Goal: Task Accomplishment & Management: Manage account settings

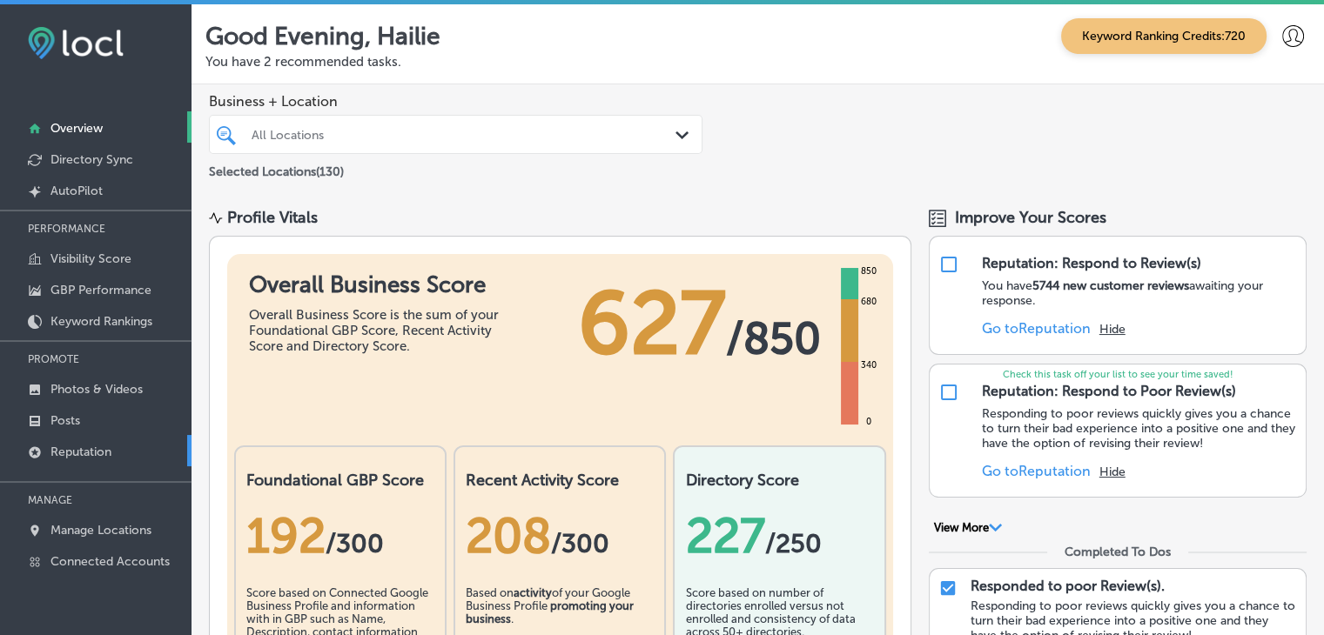
click at [81, 456] on p "Reputation" at bounding box center [80, 452] width 61 height 15
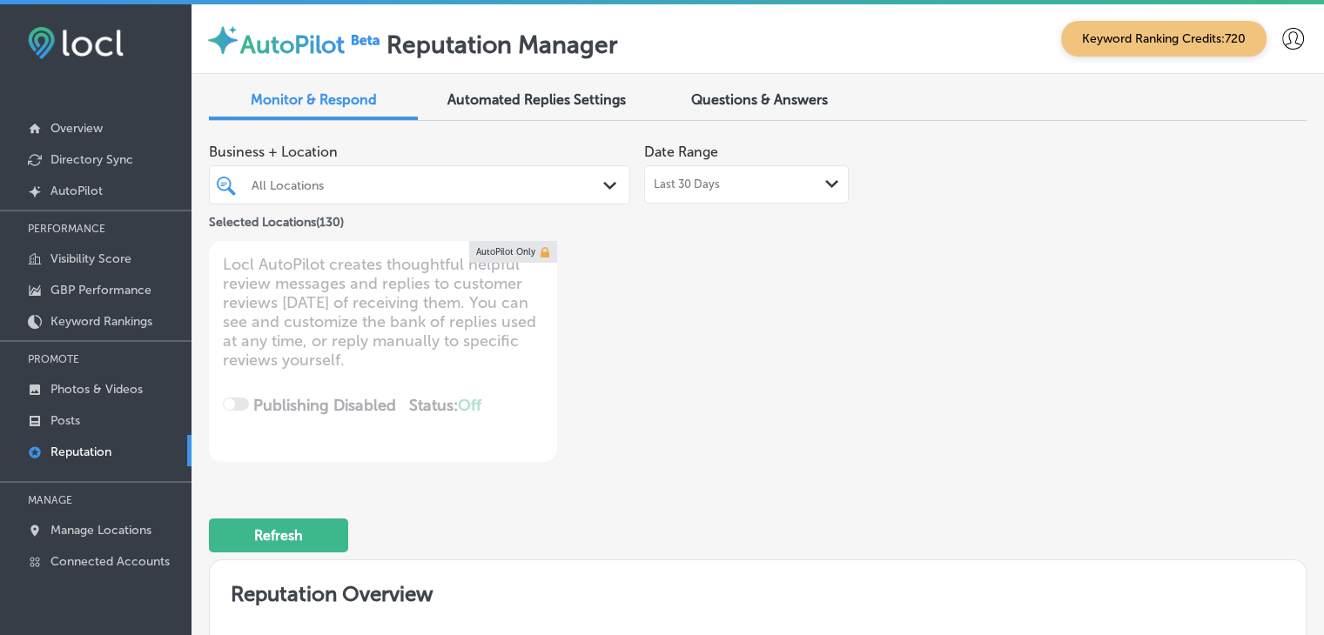
click at [648, 205] on div "Business + Location All Locations Path Created with Sketch. Selected Locations …" at bounding box center [538, 183] width 659 height 97
click at [653, 196] on div "Last 30 Days Path Created with Sketch." at bounding box center [746, 184] width 205 height 38
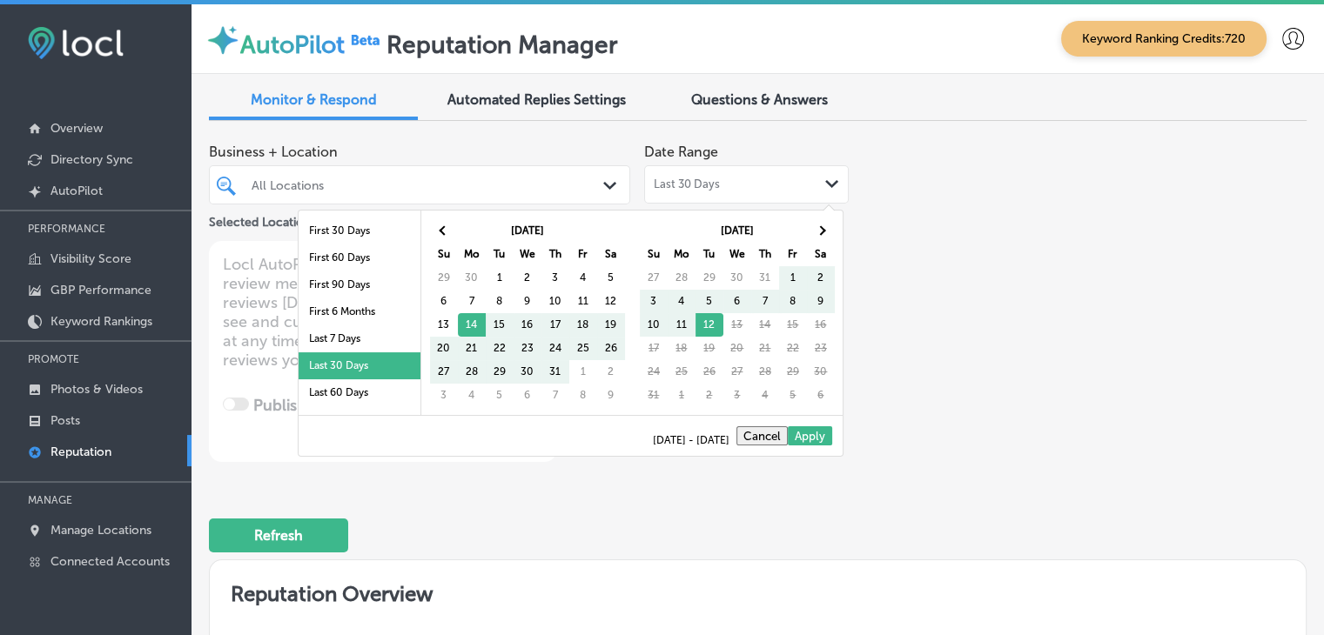
click at [361, 354] on li "Last 30 Days" at bounding box center [360, 366] width 122 height 27
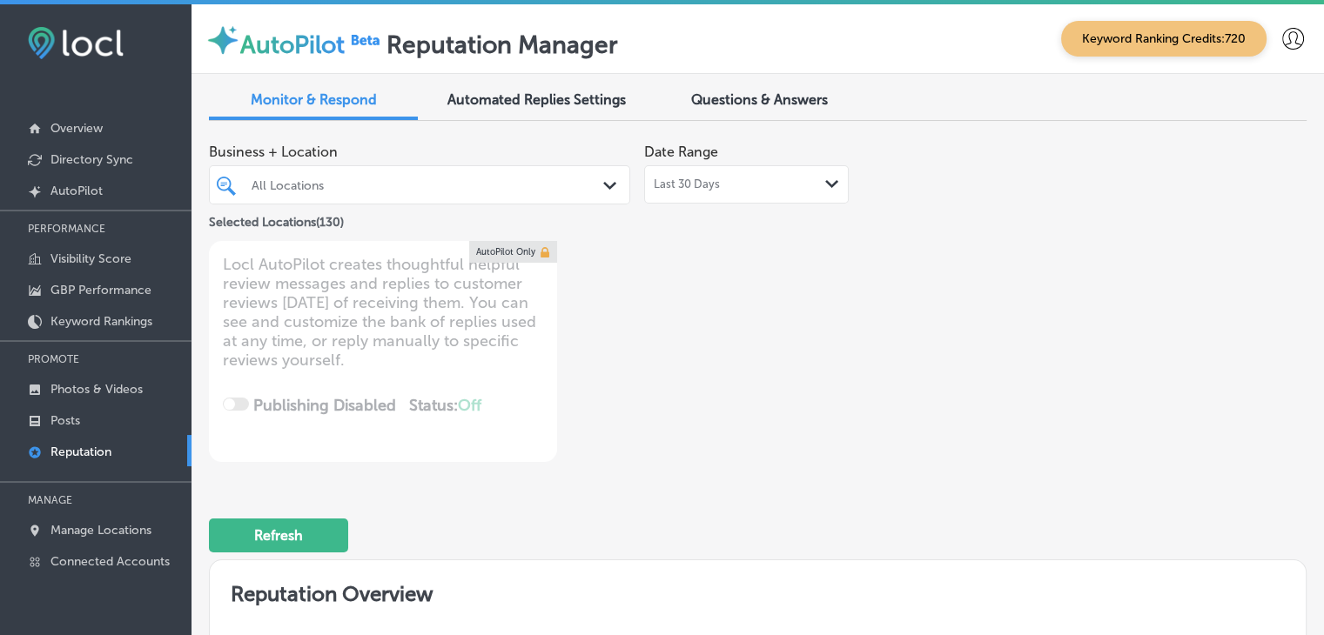
click at [689, 168] on div "Last 30 Days Path Created with Sketch." at bounding box center [746, 184] width 205 height 38
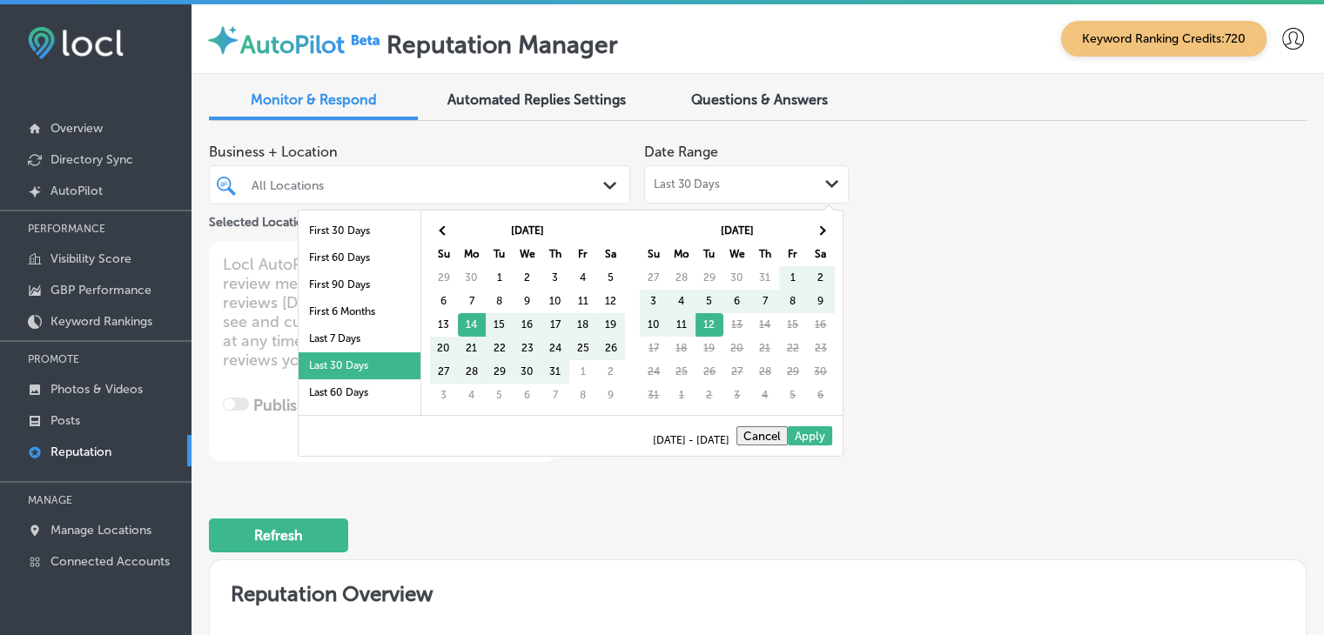
click at [320, 353] on li "Last 30 Days" at bounding box center [360, 366] width 122 height 27
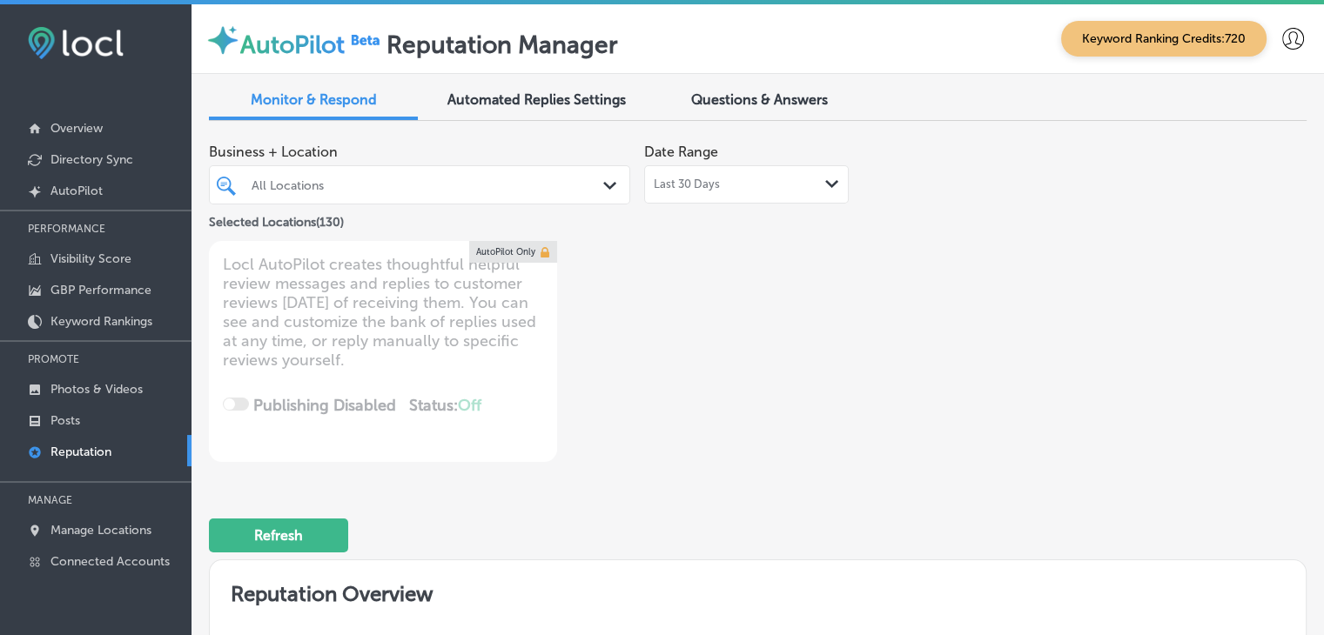
click at [783, 200] on div "Last 30 Days Path Created with Sketch." at bounding box center [746, 184] width 205 height 38
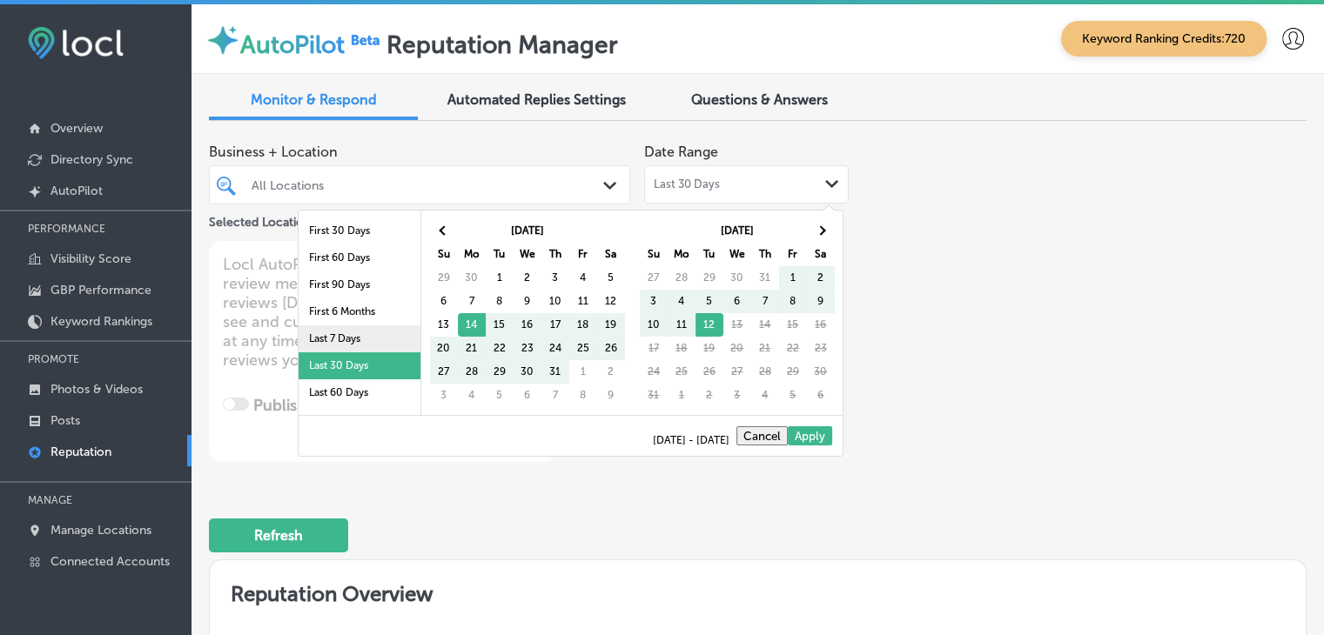
click at [390, 347] on li "Last 7 Days" at bounding box center [360, 339] width 122 height 27
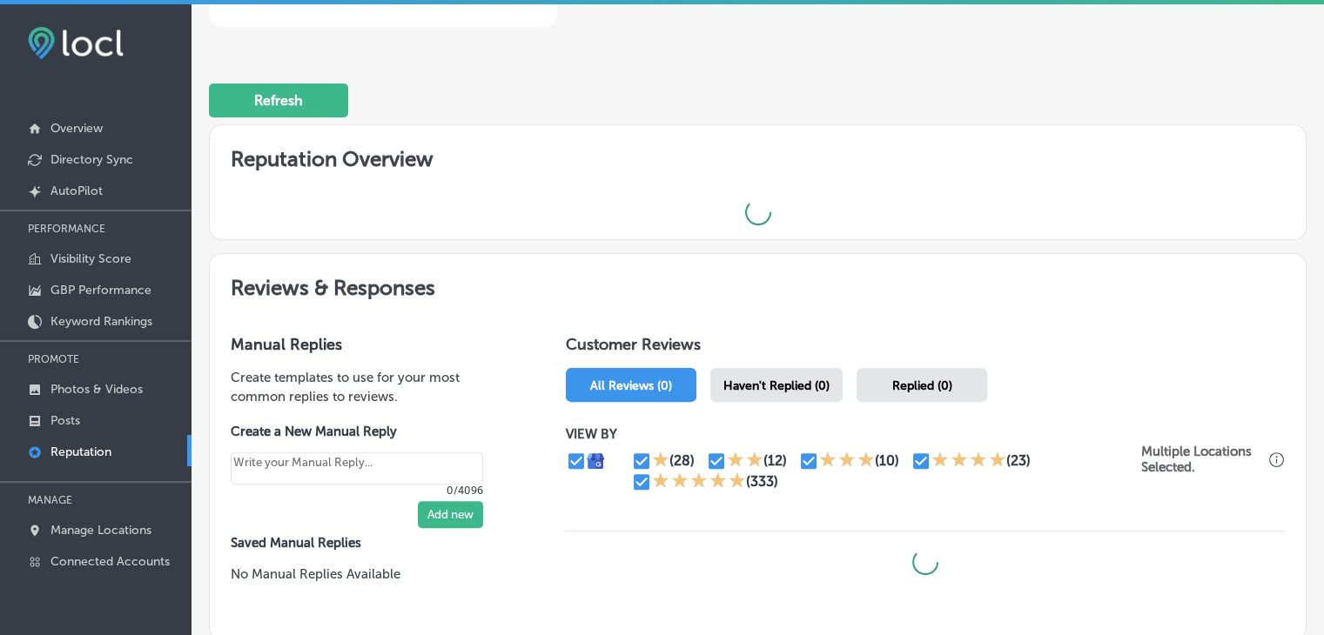
scroll to position [522, 0]
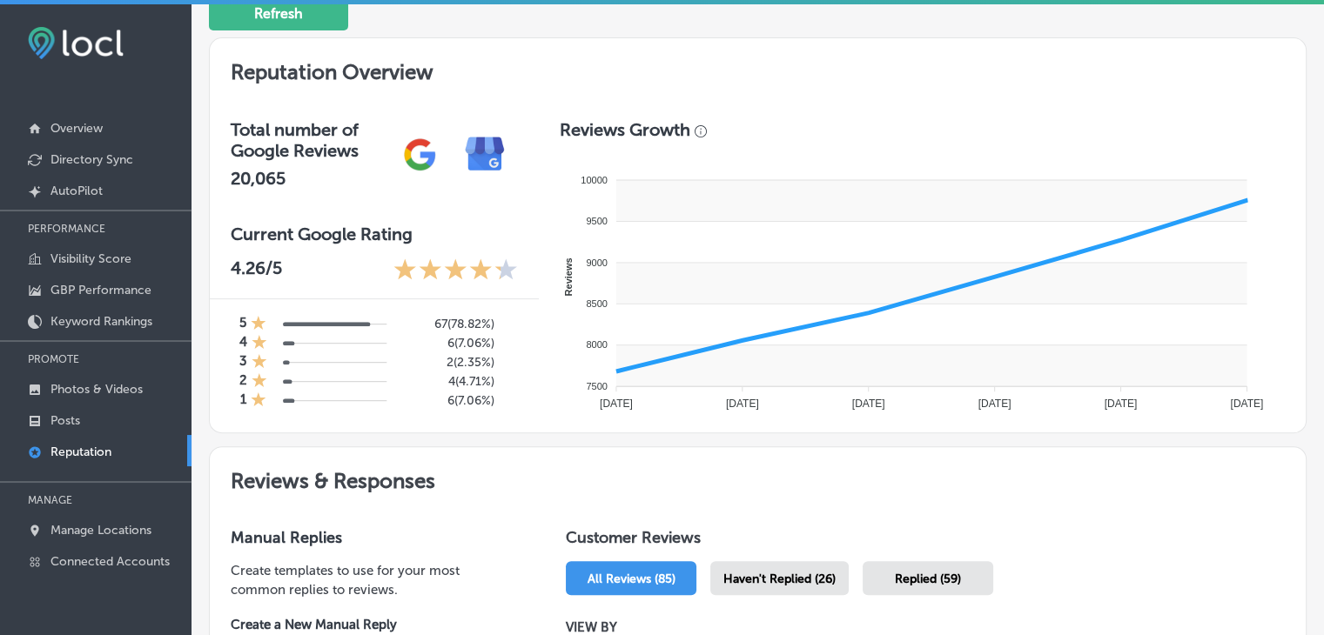
click at [751, 588] on div "Haven't Replied (26)" at bounding box center [779, 578] width 138 height 34
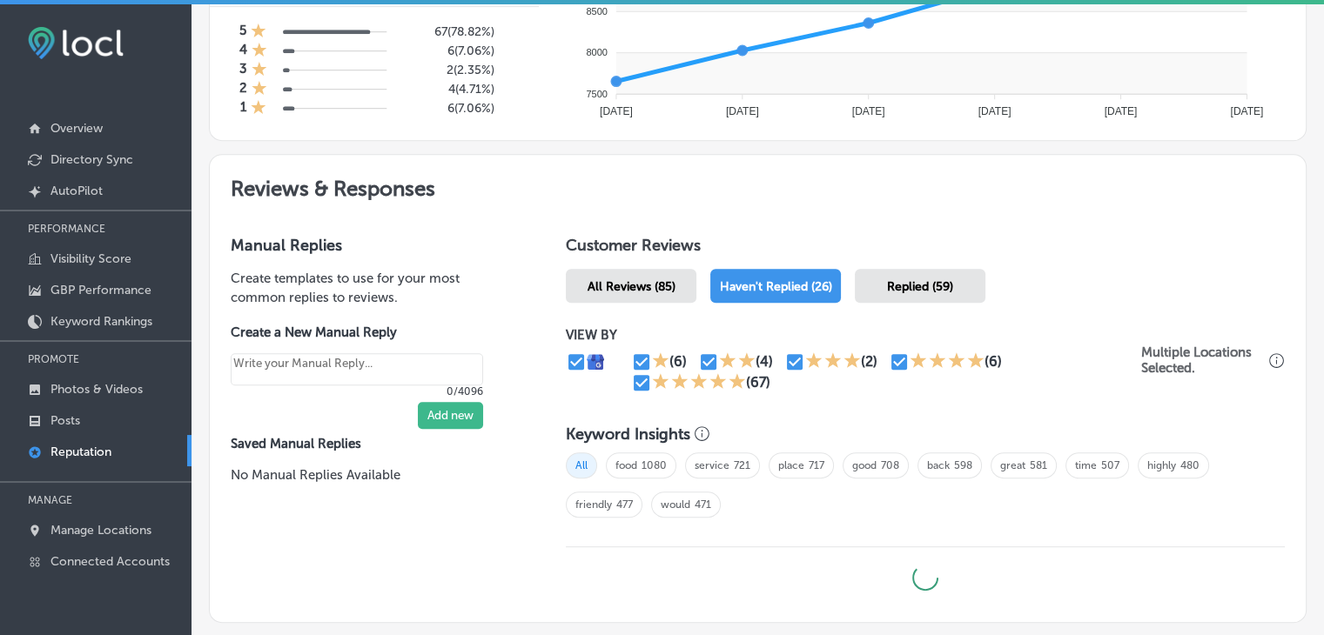
scroll to position [922, 0]
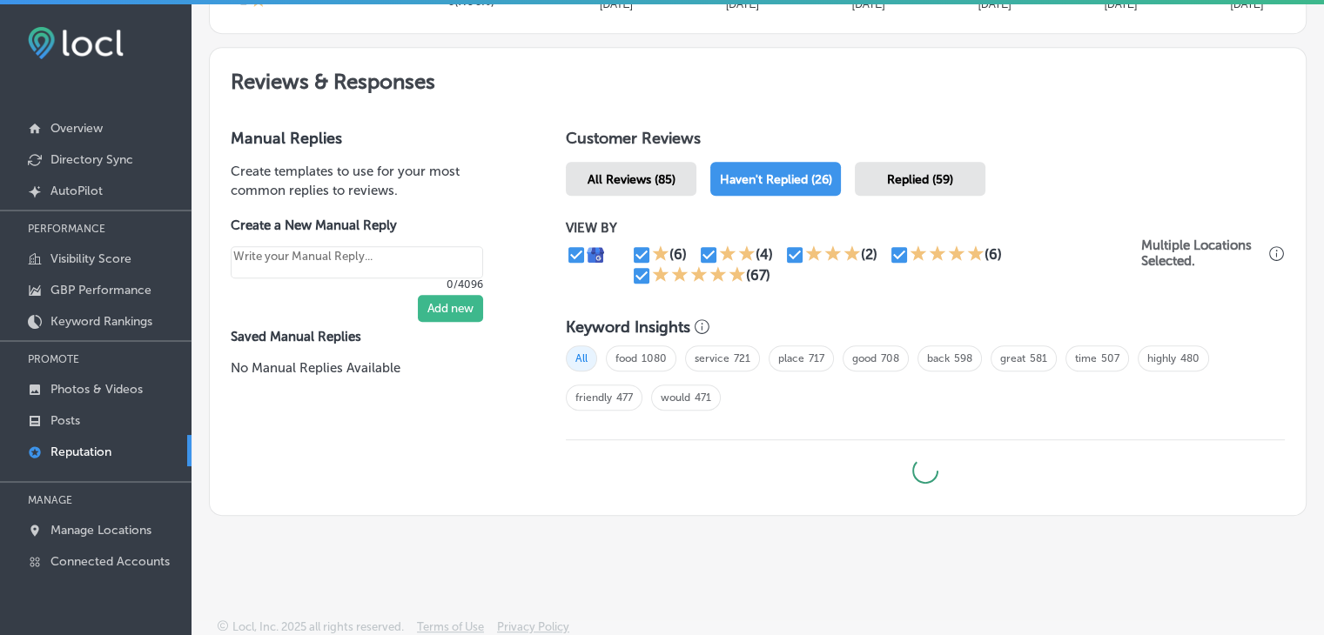
type textarea "x"
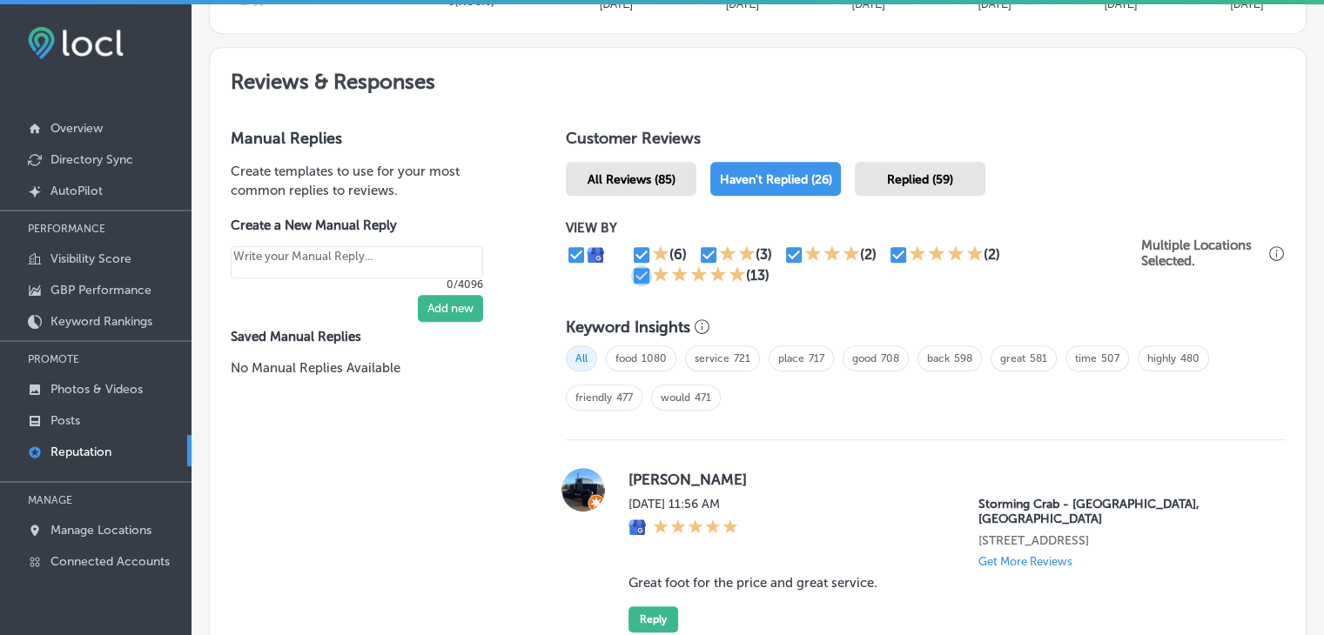
click at [636, 279] on input "checkbox" at bounding box center [641, 275] width 21 height 21
checkbox input "false"
type textarea "x"
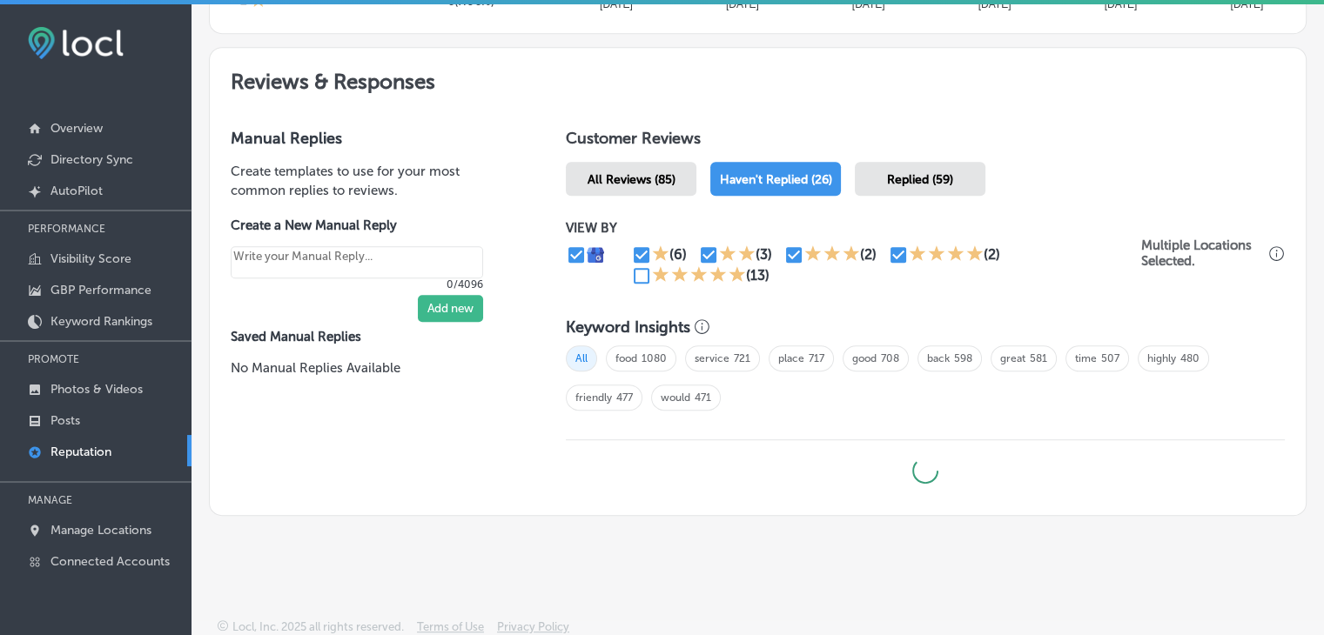
click at [897, 261] on input "checkbox" at bounding box center [898, 255] width 21 height 21
checkbox input "false"
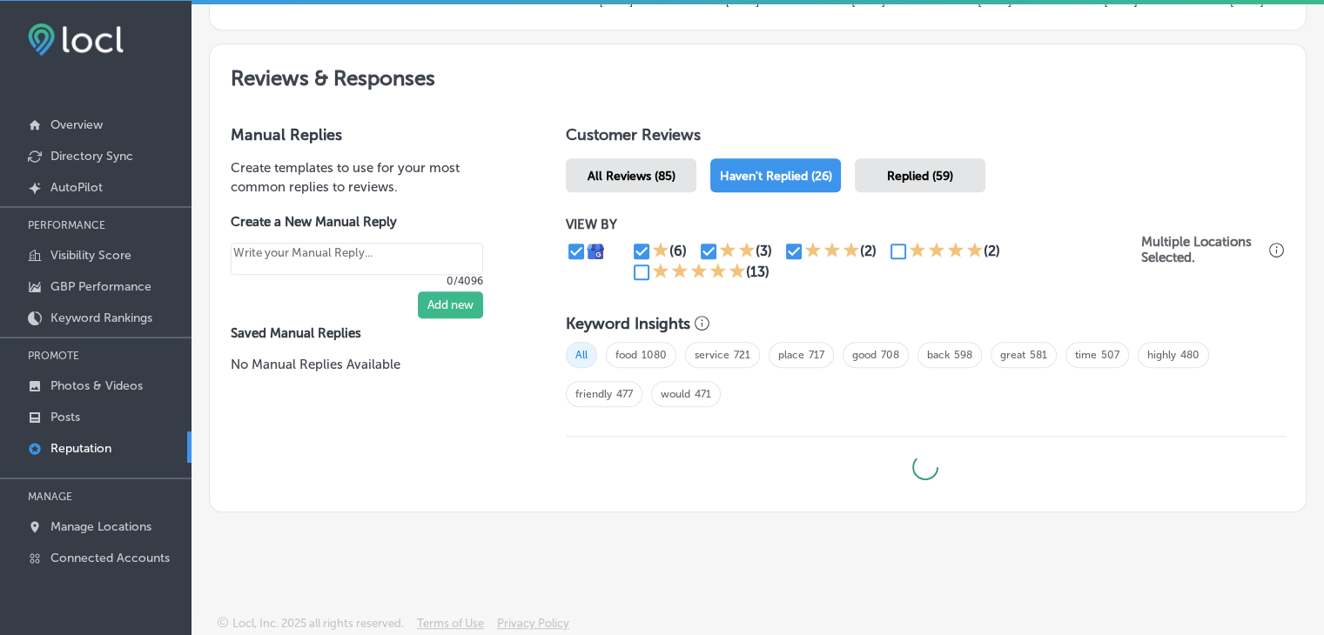
type textarea "x"
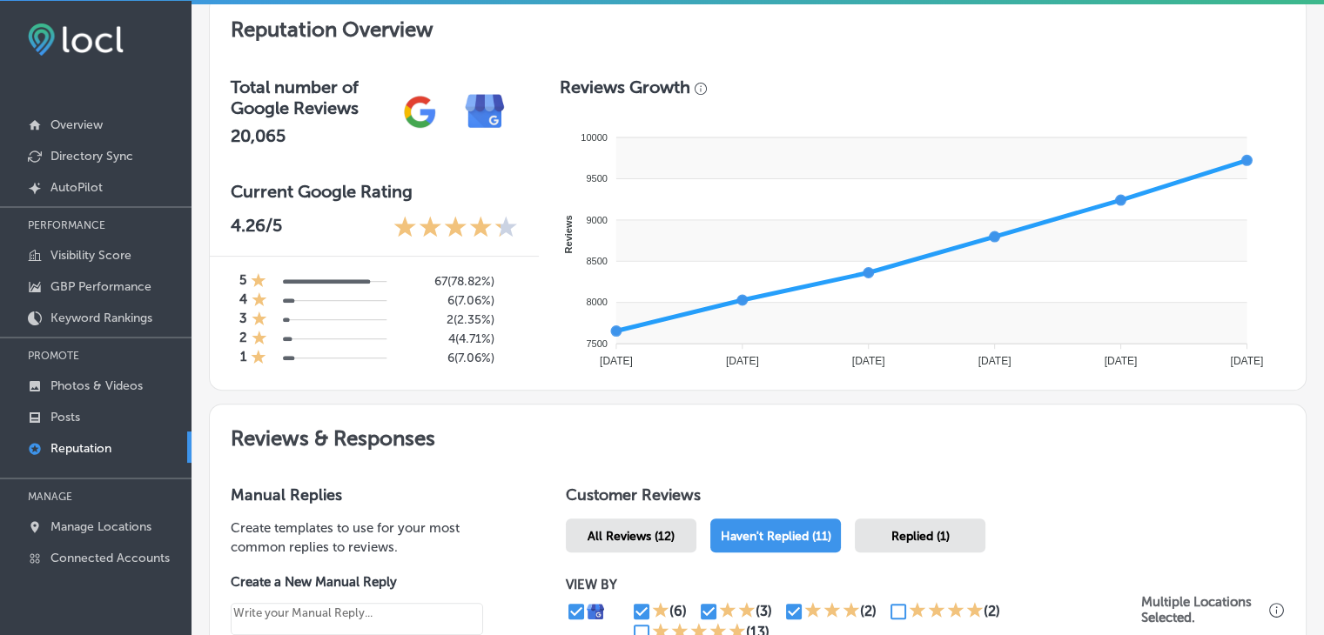
scroll to position [707, 0]
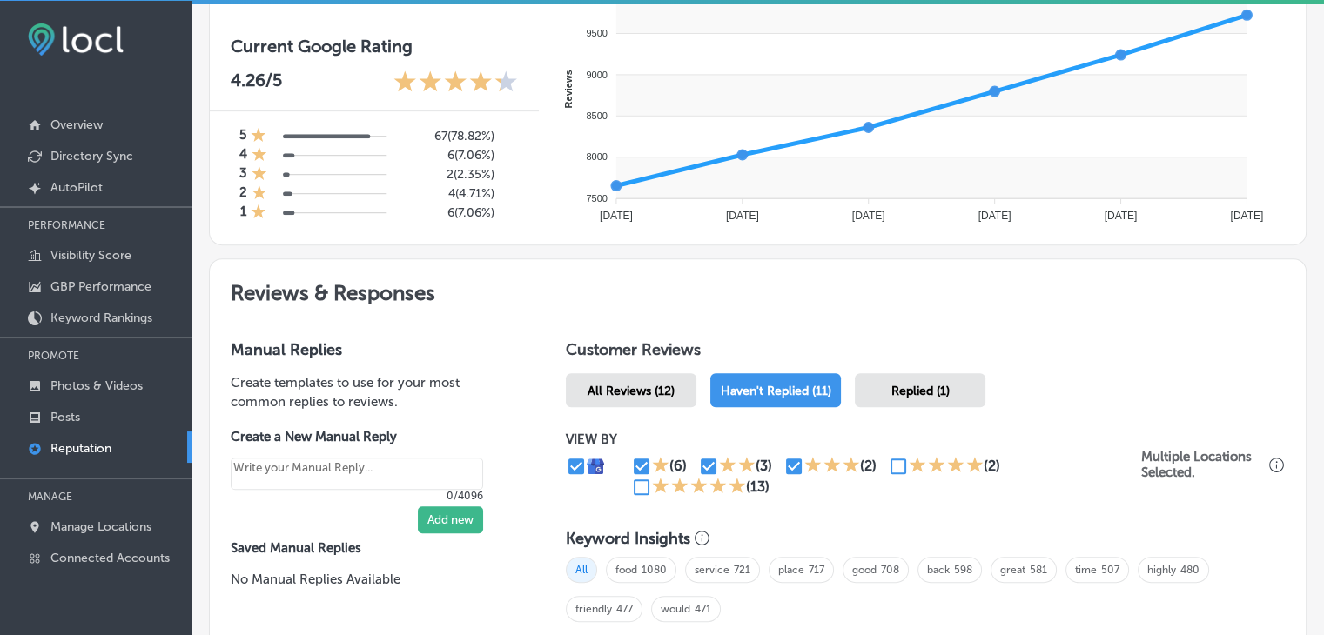
click at [794, 467] on input "checkbox" at bounding box center [793, 466] width 21 height 21
checkbox input "false"
click at [689, 464] on div "(6)" at bounding box center [664, 466] width 67 height 21
click at [691, 464] on div "(6)" at bounding box center [664, 466] width 67 height 21
type textarea "x"
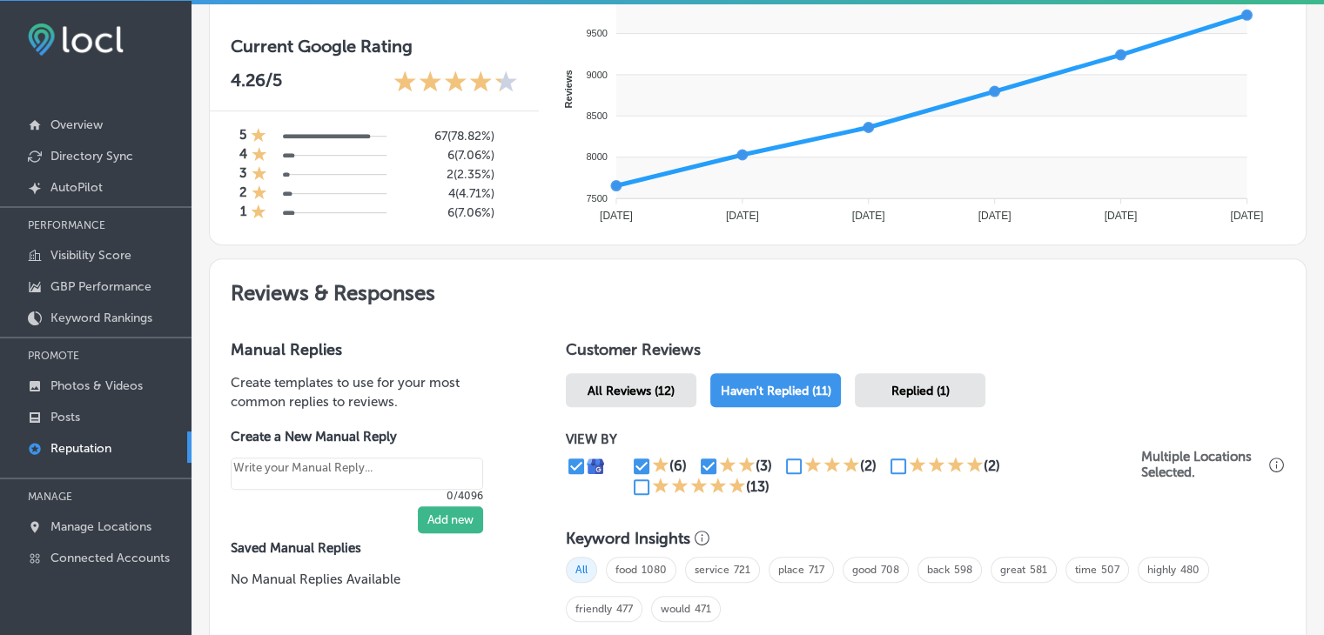
click at [698, 460] on input "checkbox" at bounding box center [708, 466] width 21 height 21
checkbox input "false"
type textarea "x"
click at [636, 467] on input "checkbox" at bounding box center [641, 466] width 21 height 21
checkbox input "false"
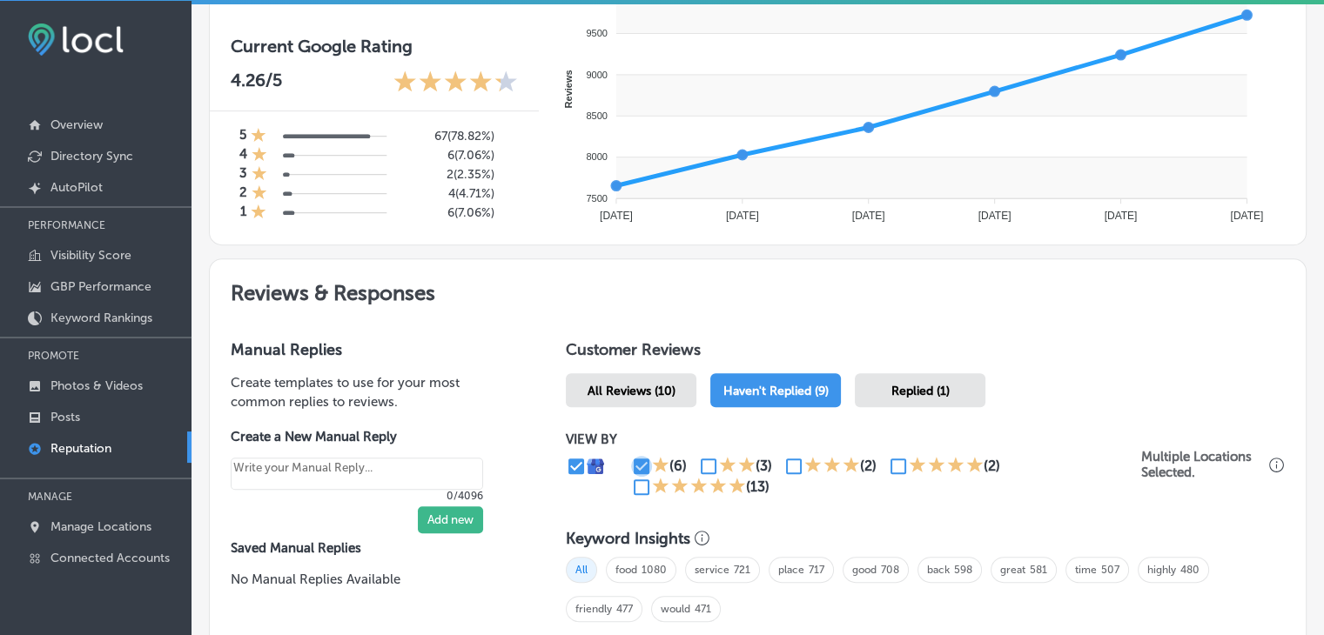
type textarea "x"
click at [899, 457] on input "checkbox" at bounding box center [898, 466] width 21 height 21
checkbox input "true"
type textarea "x"
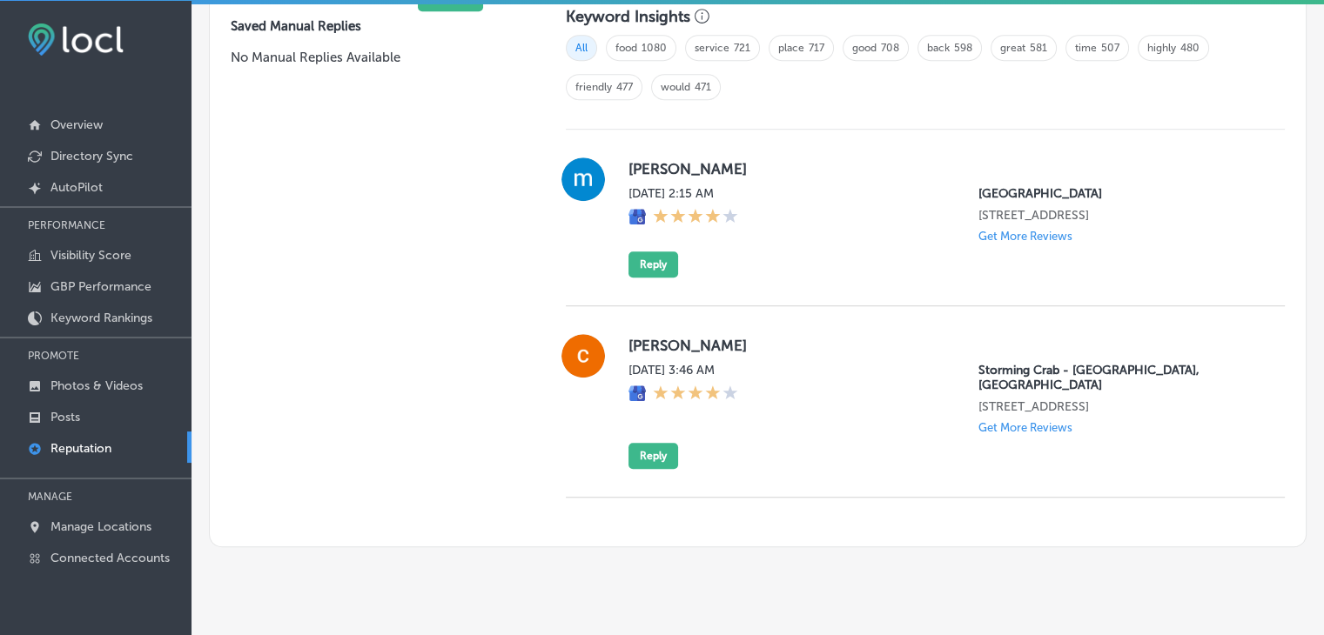
scroll to position [1055, 0]
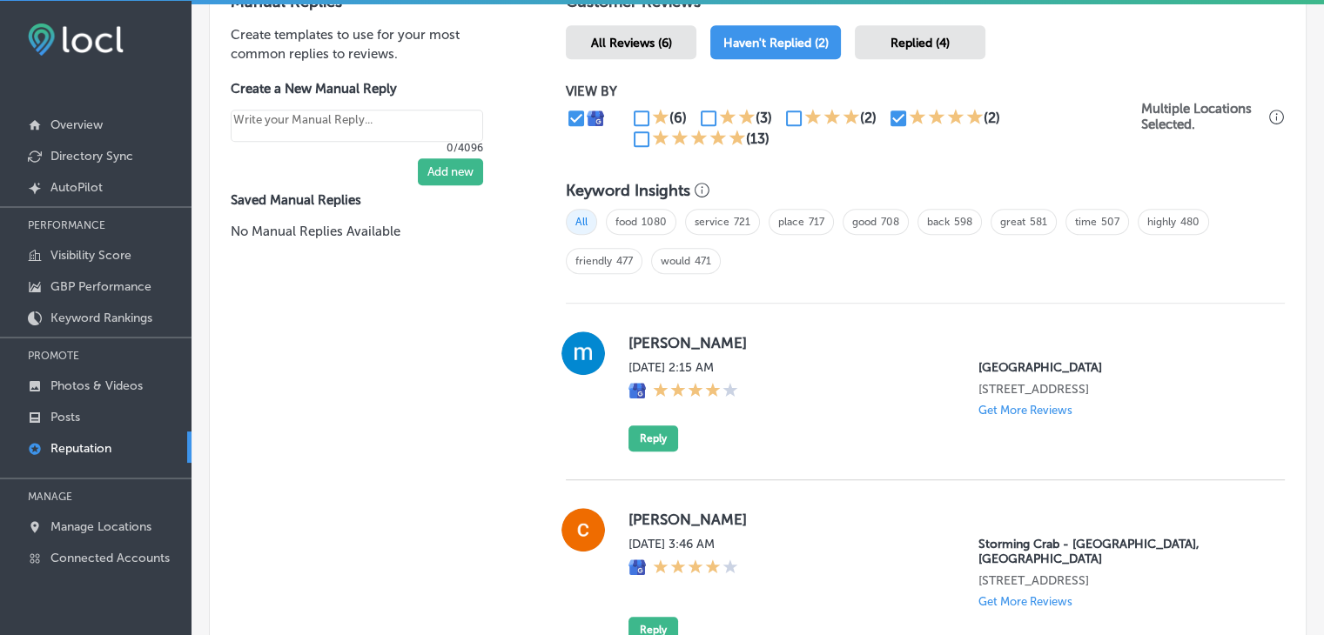
click at [888, 118] on input "checkbox" at bounding box center [898, 118] width 21 height 21
checkbox input "false"
type textarea "x"
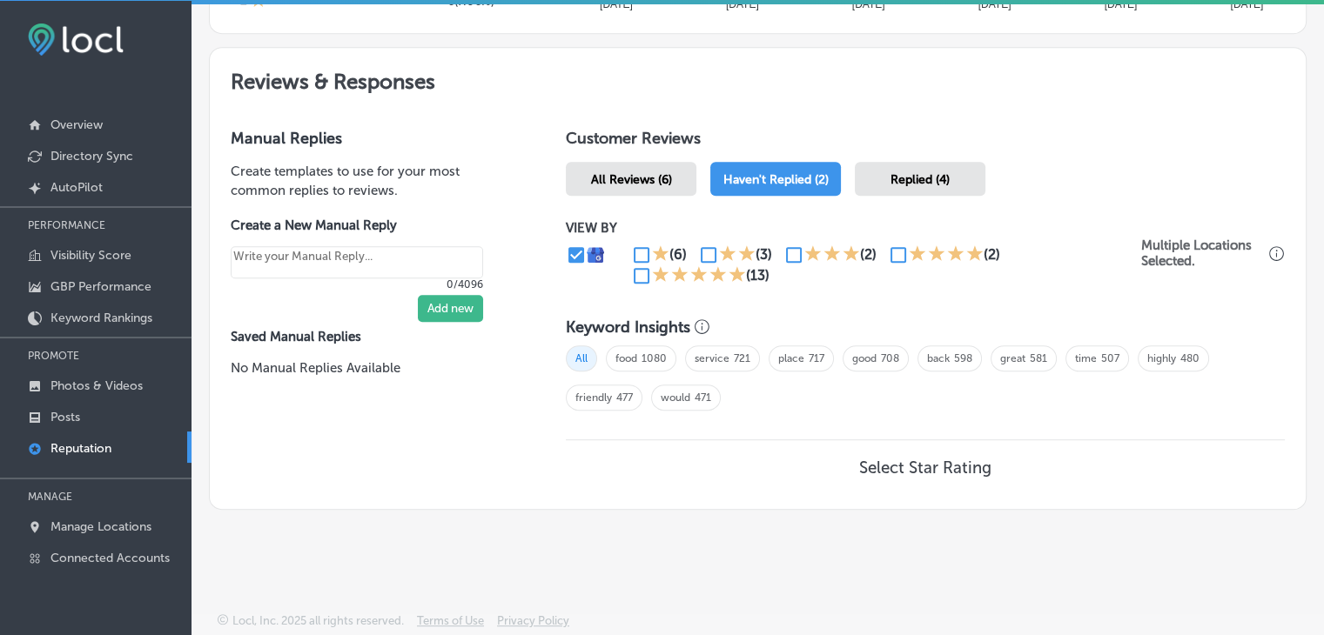
scroll to position [915, 0]
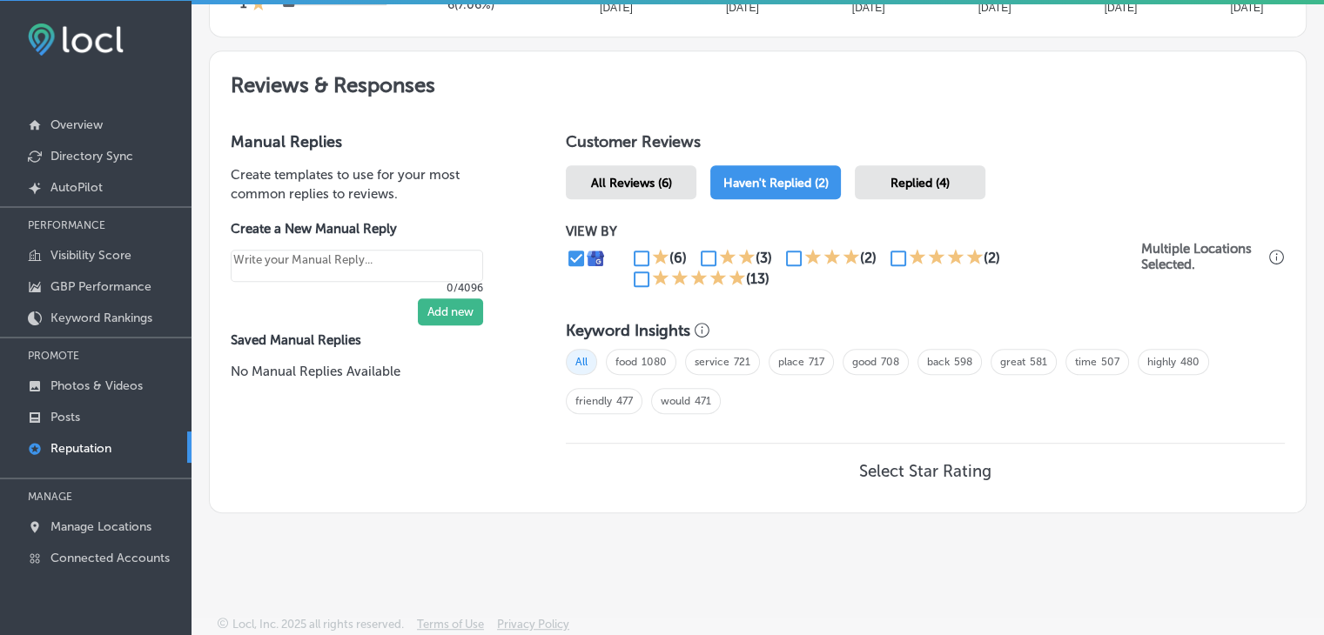
click at [652, 278] on icon at bounding box center [660, 277] width 17 height 17
click at [642, 274] on input "checkbox" at bounding box center [641, 279] width 21 height 21
checkbox input "true"
type textarea "x"
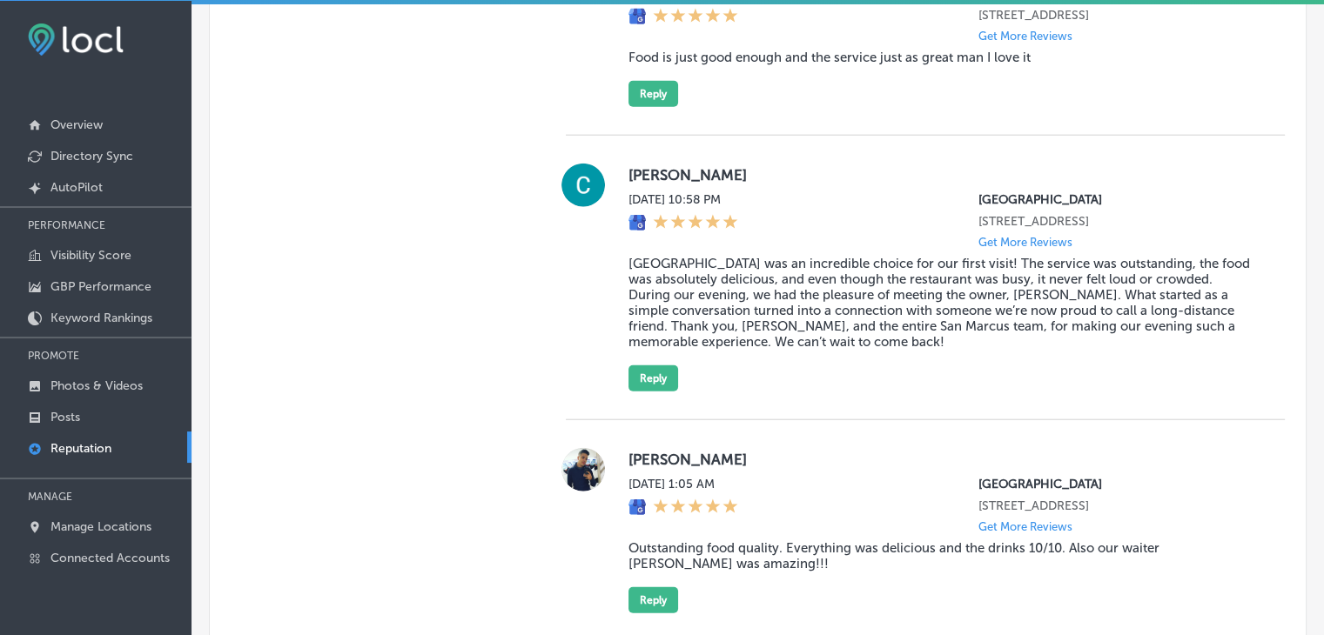
scroll to position [4537, 0]
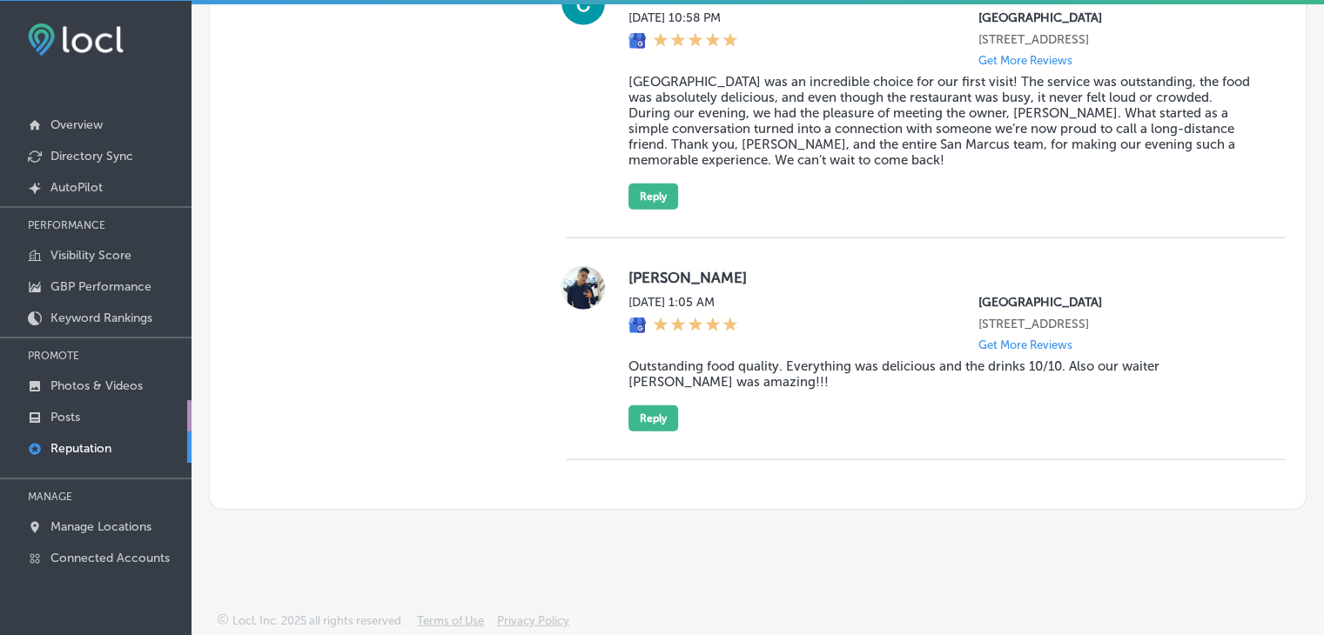
click at [85, 412] on link "Posts" at bounding box center [96, 415] width 192 height 31
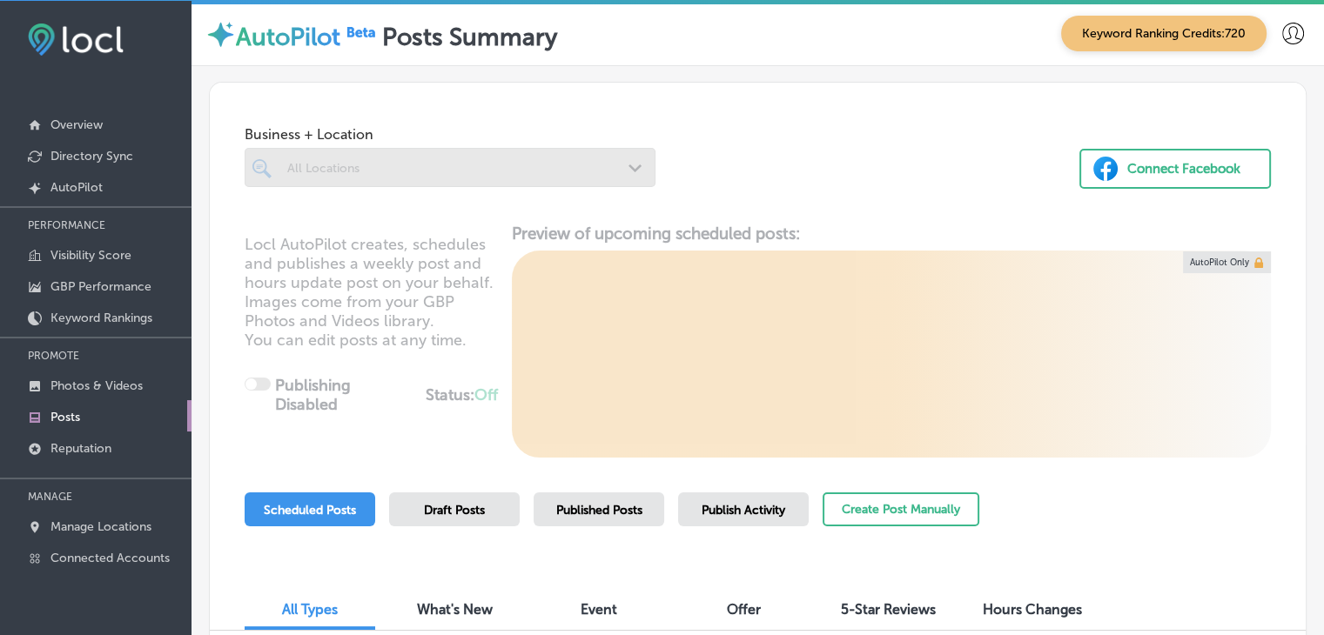
click at [737, 513] on span "Publish Activity" at bounding box center [744, 510] width 84 height 15
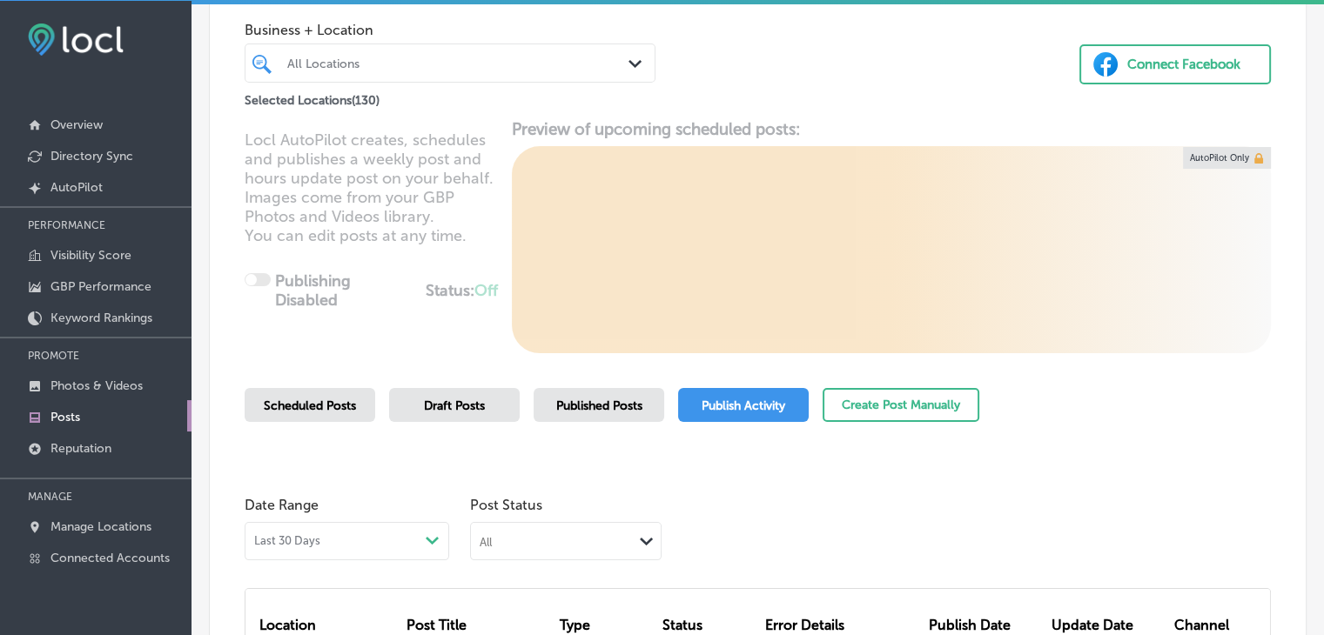
scroll to position [348, 0]
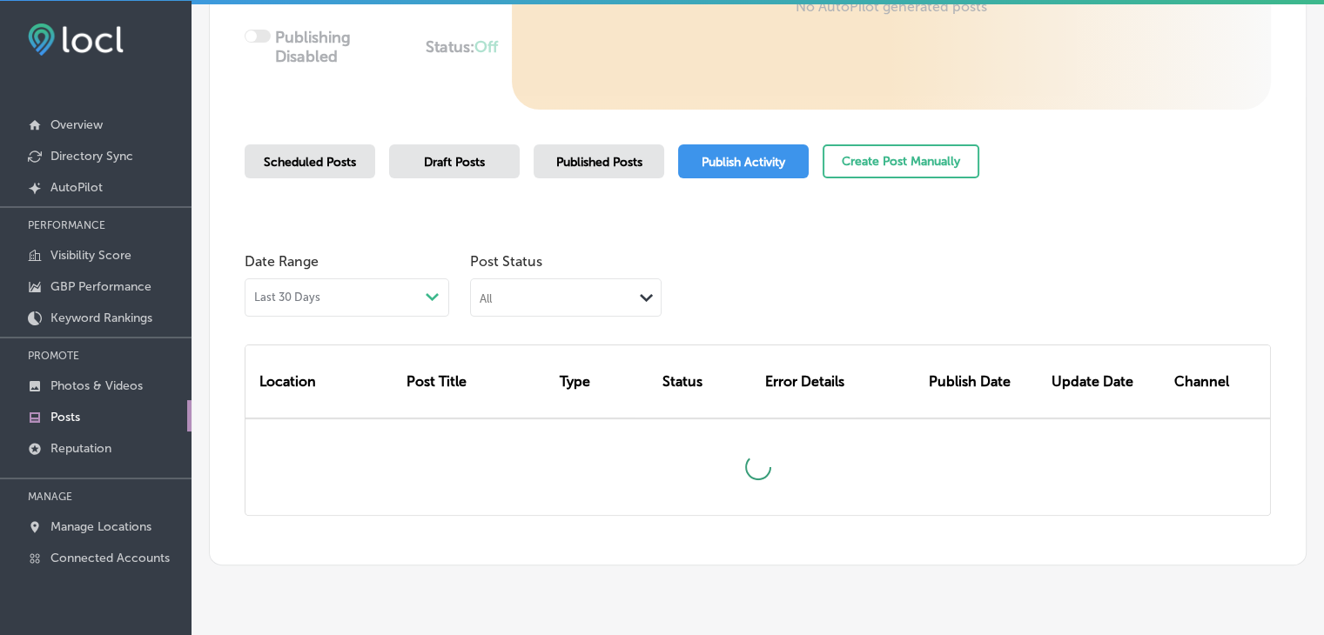
click at [575, 279] on div "All Path Created with Sketch." at bounding box center [566, 295] width 190 height 33
click at [538, 384] on div "Failed" at bounding box center [566, 383] width 190 height 25
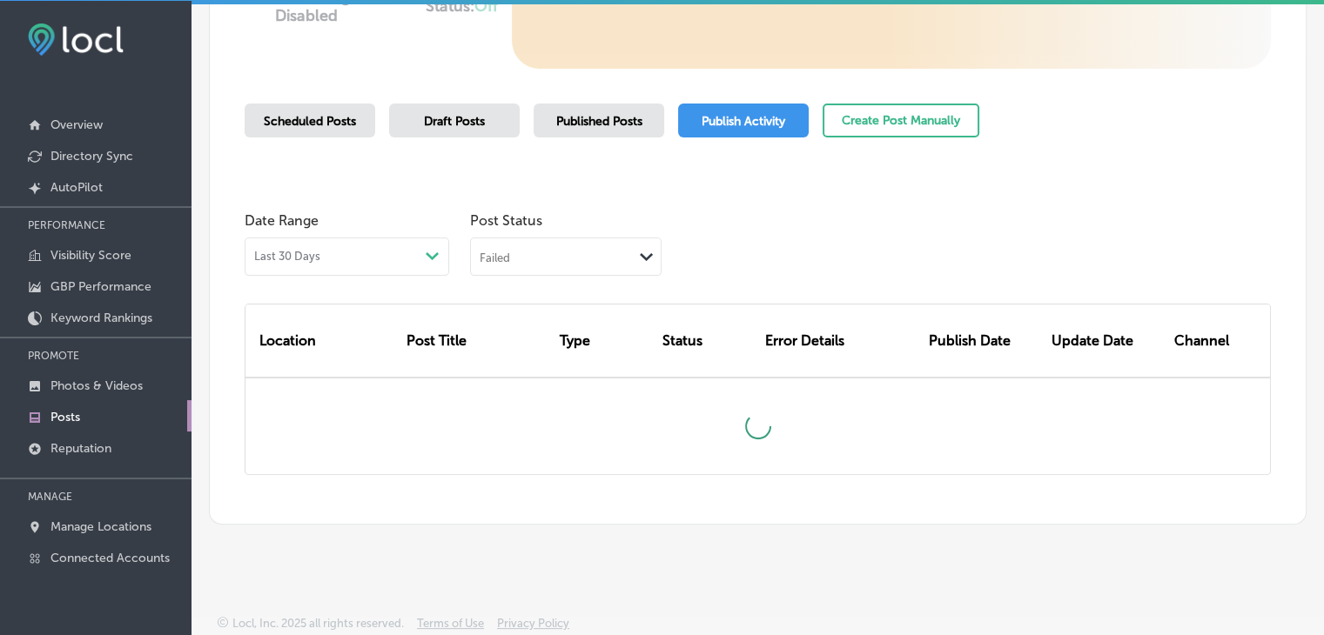
scroll to position [391, 0]
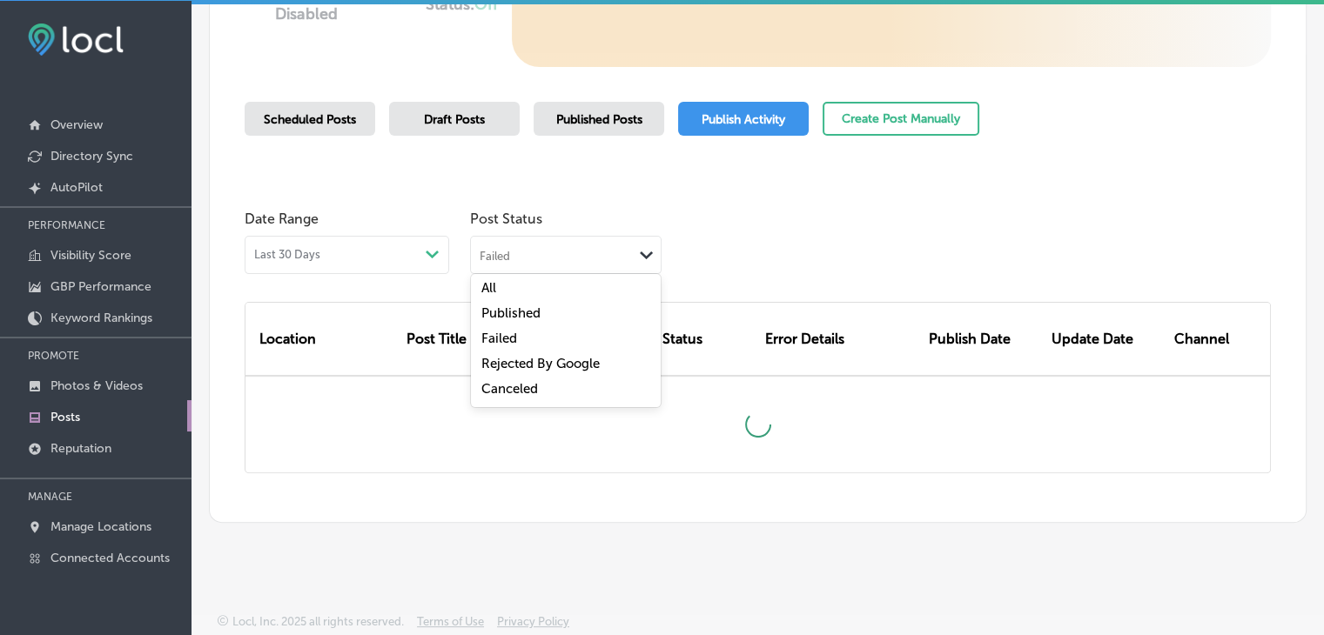
click at [527, 241] on div "Failed Path Created with Sketch." at bounding box center [566, 253] width 190 height 33
click at [536, 351] on div "Failed" at bounding box center [566, 340] width 190 height 25
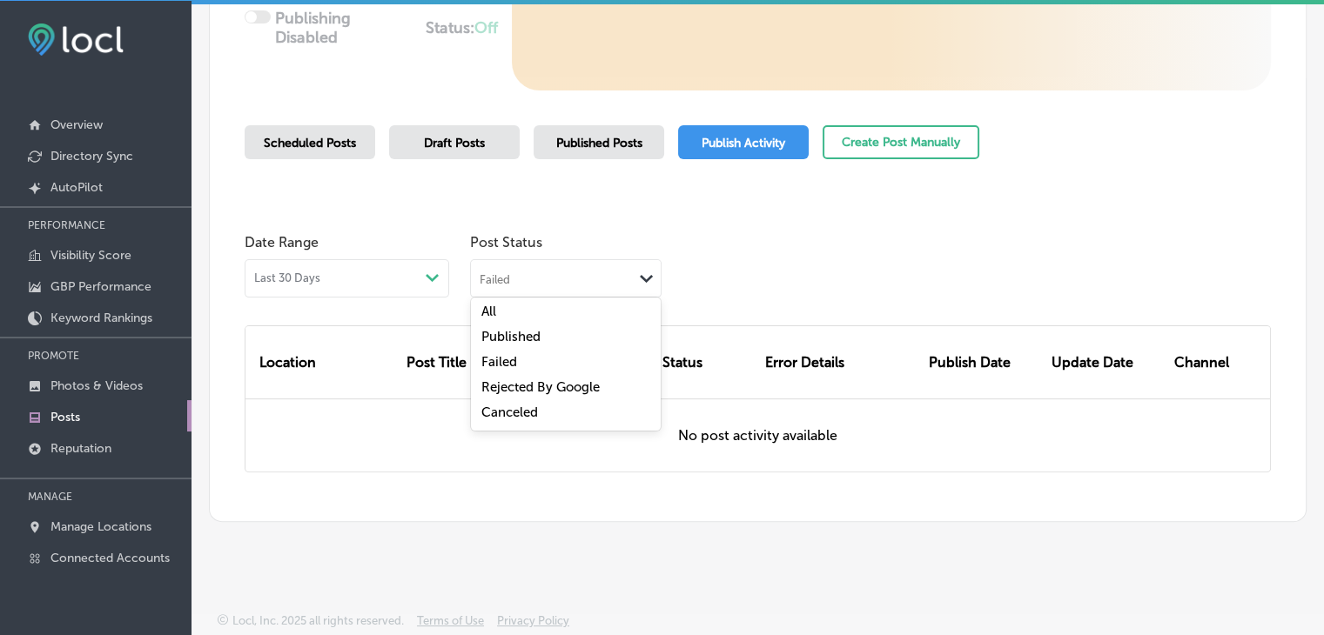
scroll to position [367, 0]
click at [541, 266] on div "Failed Path Created with Sketch." at bounding box center [566, 276] width 190 height 33
click at [535, 392] on label "Rejected By Google" at bounding box center [540, 388] width 118 height 16
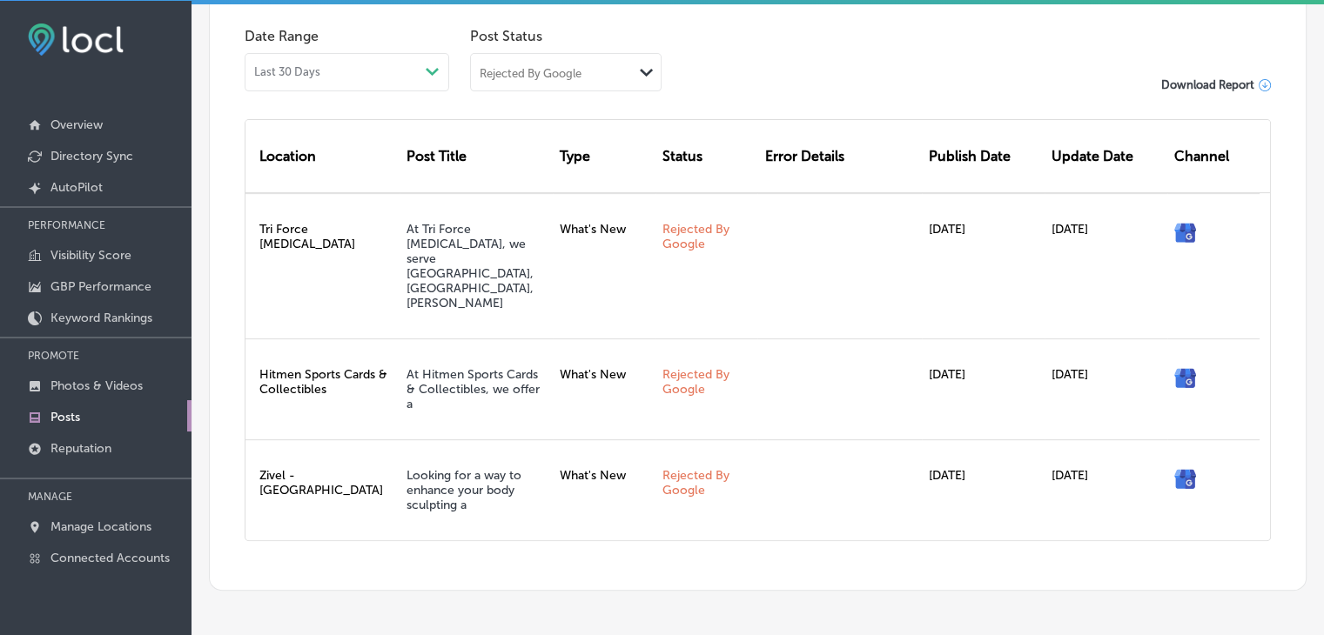
scroll to position [595, 0]
